Goal: Information Seeking & Learning: Learn about a topic

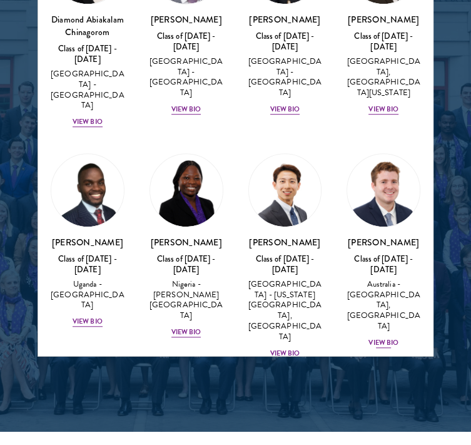
scroll to position [376, 0]
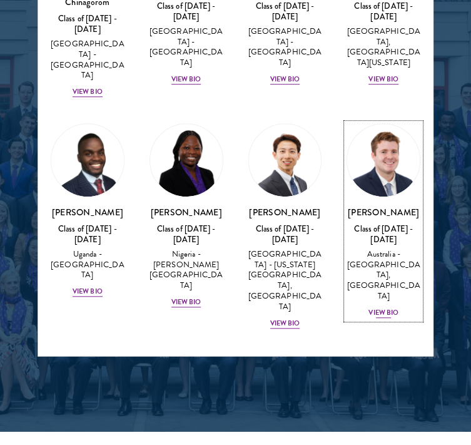
click at [373, 308] on div "View Bio" at bounding box center [384, 313] width 30 height 10
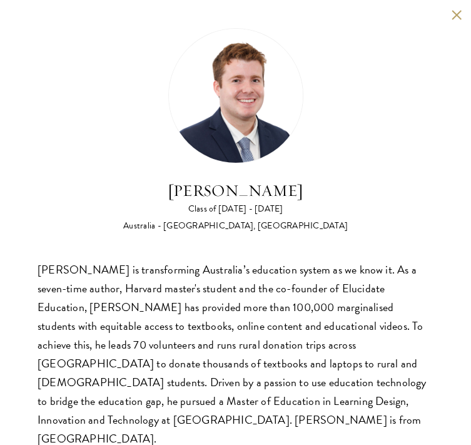
scroll to position [1690, 0]
click at [453, 13] on button at bounding box center [456, 14] width 11 height 11
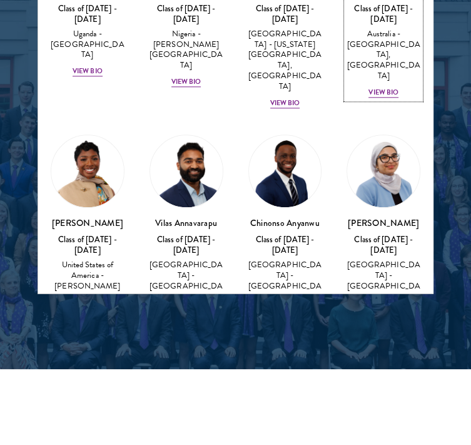
scroll to position [563, 0]
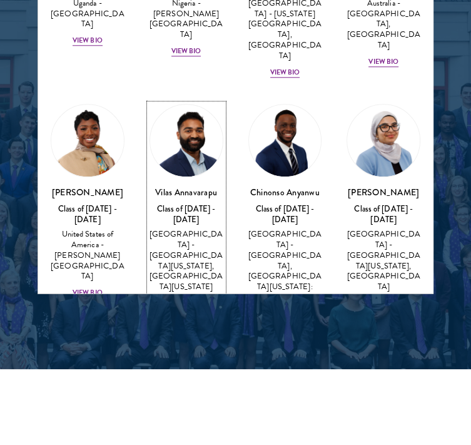
click at [173, 299] on div "View Bio" at bounding box center [187, 304] width 30 height 10
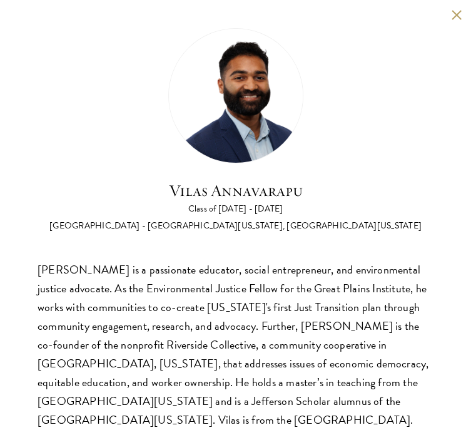
scroll to position [1753, 0]
click at [458, 11] on button at bounding box center [456, 14] width 11 height 11
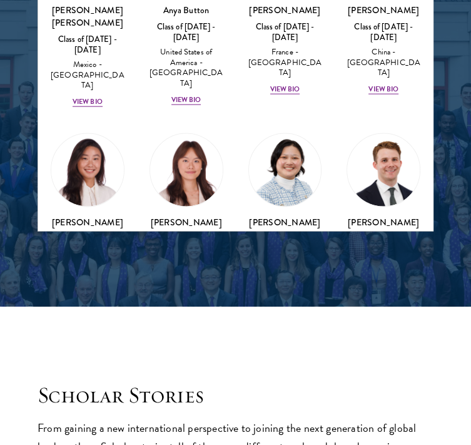
scroll to position [1190, 0]
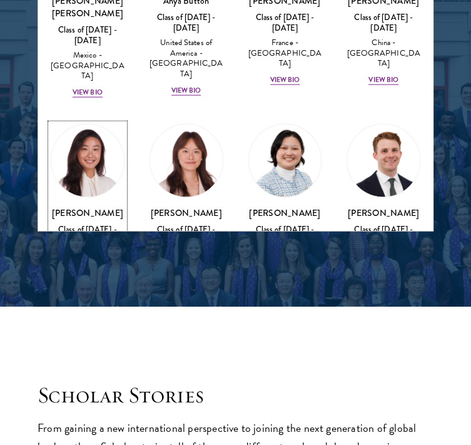
click at [90, 277] on div "View Bio" at bounding box center [88, 282] width 30 height 10
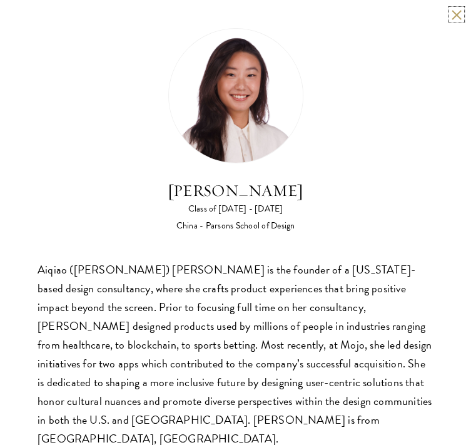
click at [451, 11] on button at bounding box center [456, 14] width 11 height 11
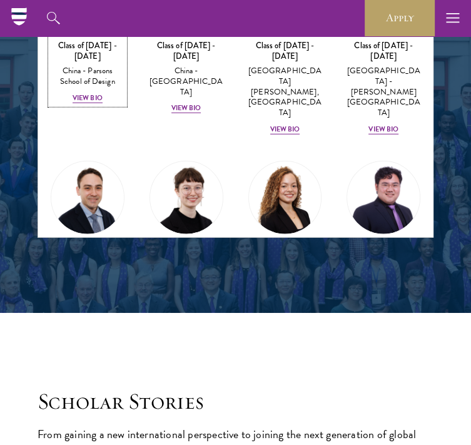
scroll to position [1377, 0]
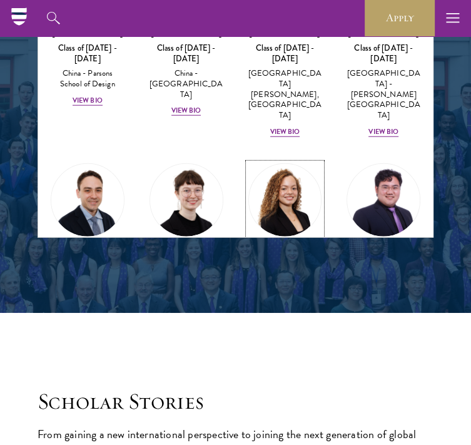
click at [270, 363] on div "View Bio" at bounding box center [285, 368] width 30 height 10
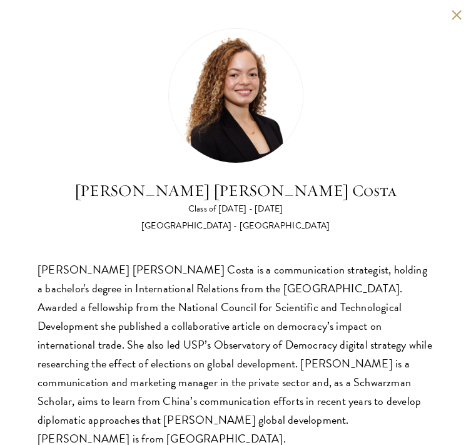
scroll to position [13, 0]
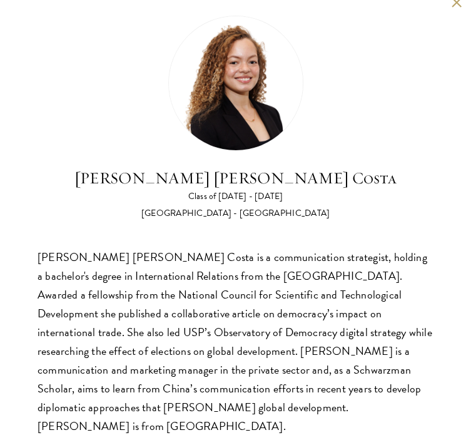
click at [451, 4] on button at bounding box center [456, 2] width 11 height 11
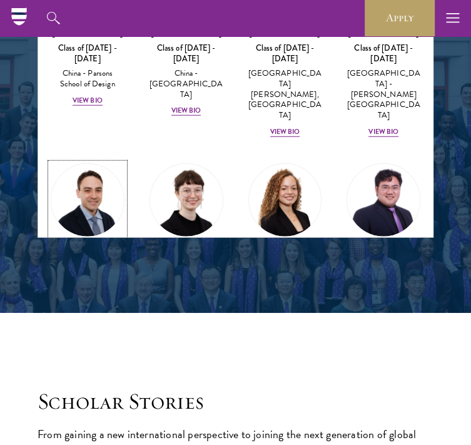
click at [93, 327] on div "View Bio" at bounding box center [88, 332] width 30 height 10
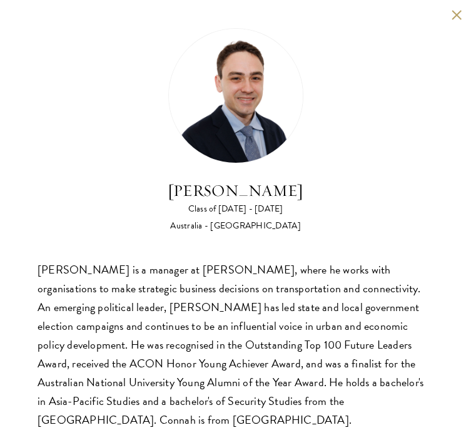
scroll to position [13, 0]
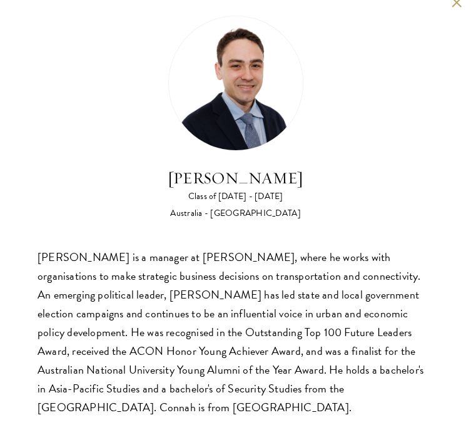
click at [453, 6] on div "[PERSON_NAME] Class of [DATE] - [DATE] [GEOGRAPHIC_DATA] - [GEOGRAPHIC_DATA] [P…" at bounding box center [235, 216] width 471 height 458
click at [451, 4] on button at bounding box center [456, 2] width 11 height 11
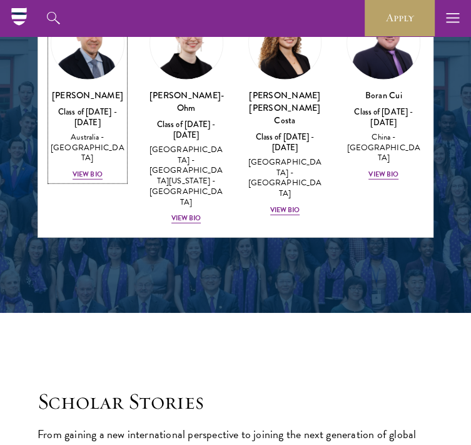
scroll to position [1565, 0]
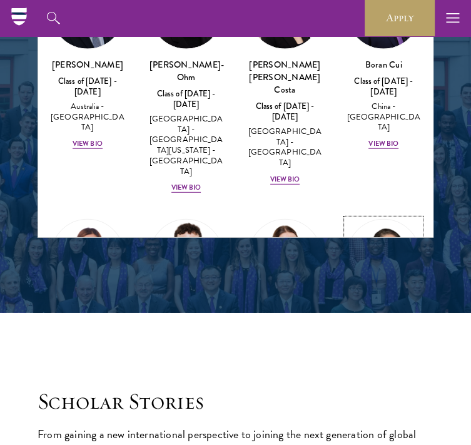
click at [382, 427] on div "View Bio" at bounding box center [384, 432] width 30 height 10
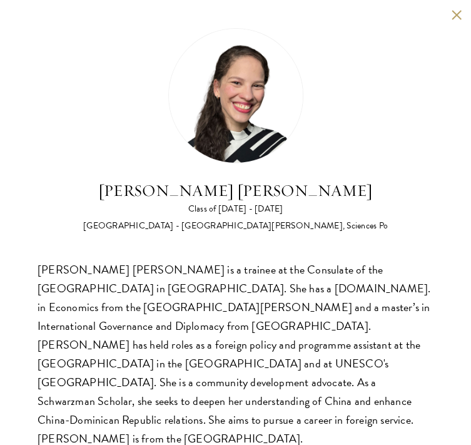
scroll to position [1935, 0]
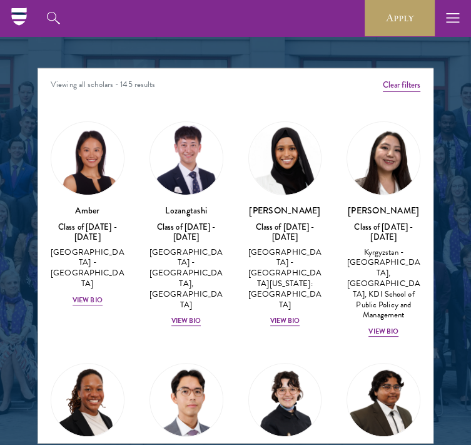
scroll to position [1503, 0]
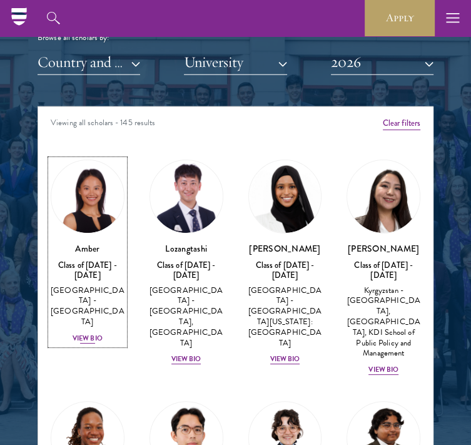
click at [90, 334] on div "View Bio" at bounding box center [88, 339] width 30 height 10
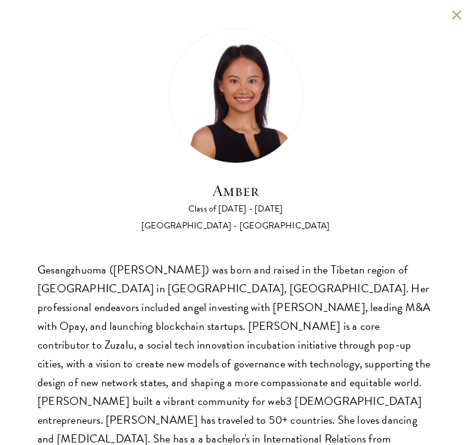
scroll to position [13, 0]
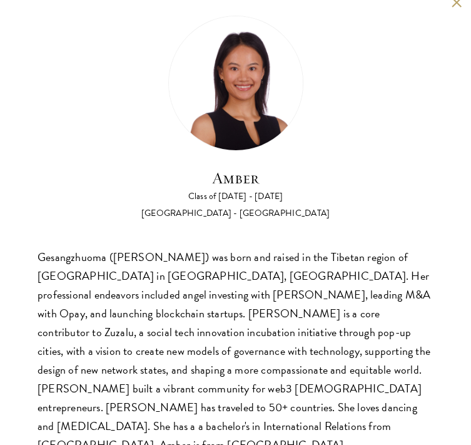
click at [451, 3] on button at bounding box center [456, 2] width 11 height 11
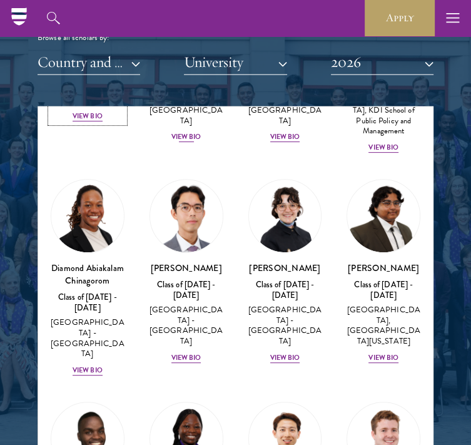
scroll to position [250, 0]
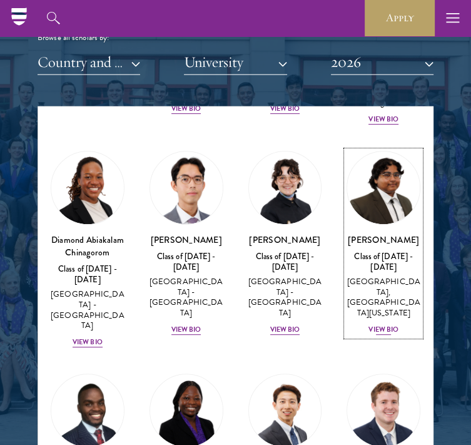
click at [377, 335] on div "View Bio" at bounding box center [384, 330] width 30 height 10
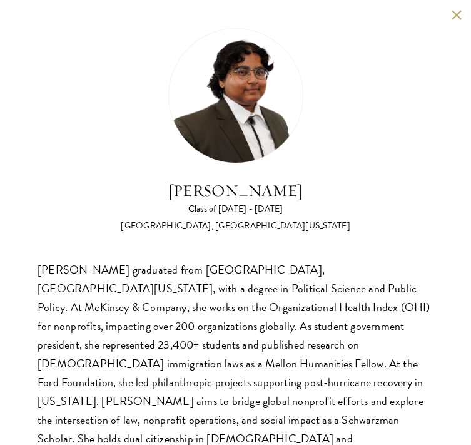
scroll to position [13, 0]
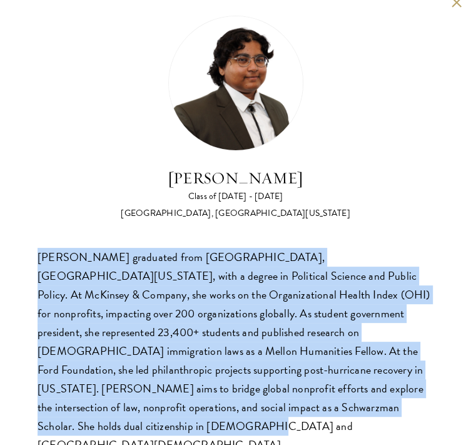
drag, startPoint x: 34, startPoint y: 255, endPoint x: 431, endPoint y: 413, distance: 426.9
click at [431, 413] on div "Ariana Ahmed Class of 2025 - 2026 United States of America - Hunter College, Th…" at bounding box center [235, 235] width 471 height 496
copy div "Ariana Ahmed graduated from Hunter College, City University of New York, with a…"
click at [185, 272] on div "Ariana Ahmed graduated from Hunter College, City University of New York, with a…" at bounding box center [236, 351] width 396 height 207
